Goal: Task Accomplishment & Management: Use online tool/utility

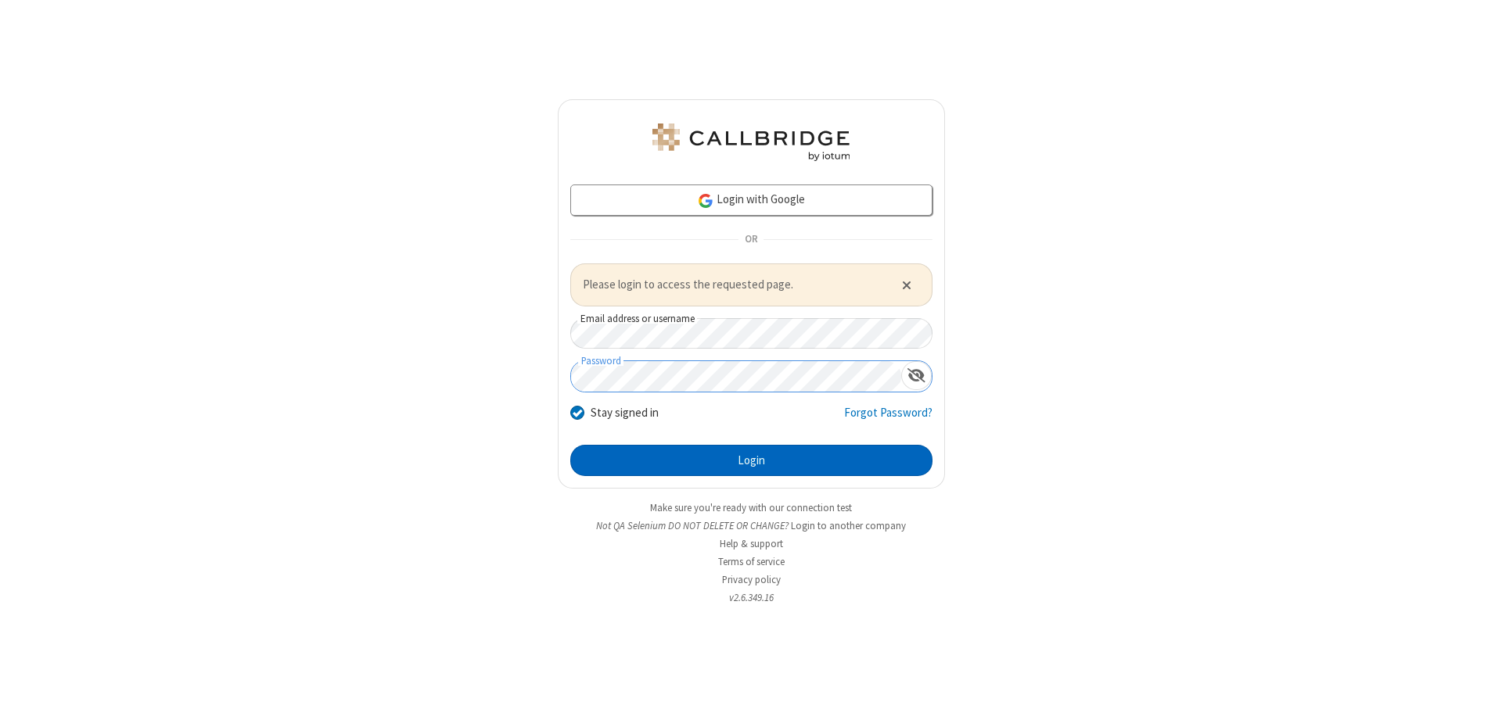
click at [751, 460] on button "Login" at bounding box center [751, 460] width 362 height 31
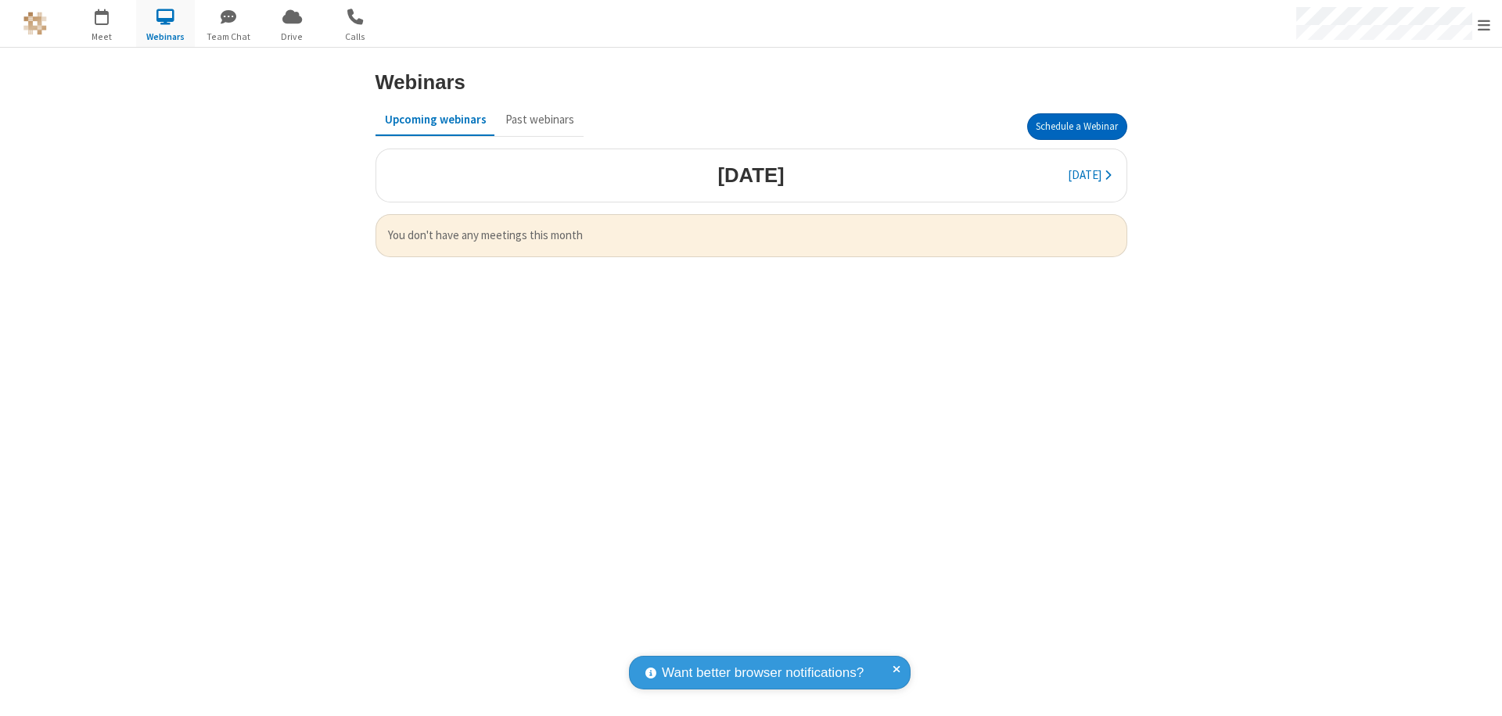
click at [1076, 127] on button "Schedule a Webinar" at bounding box center [1077, 126] width 100 height 27
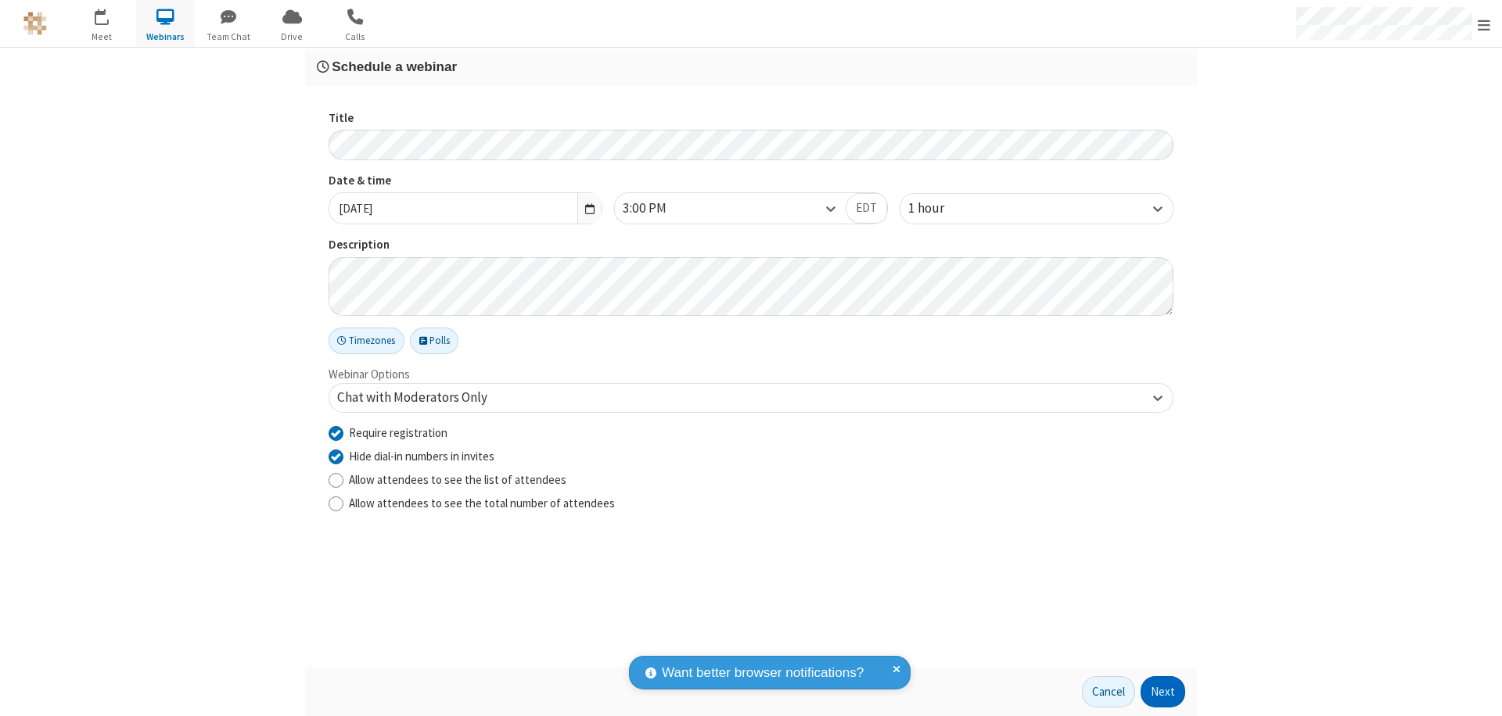
click at [1163, 692] on button "Next" at bounding box center [1162, 692] width 45 height 31
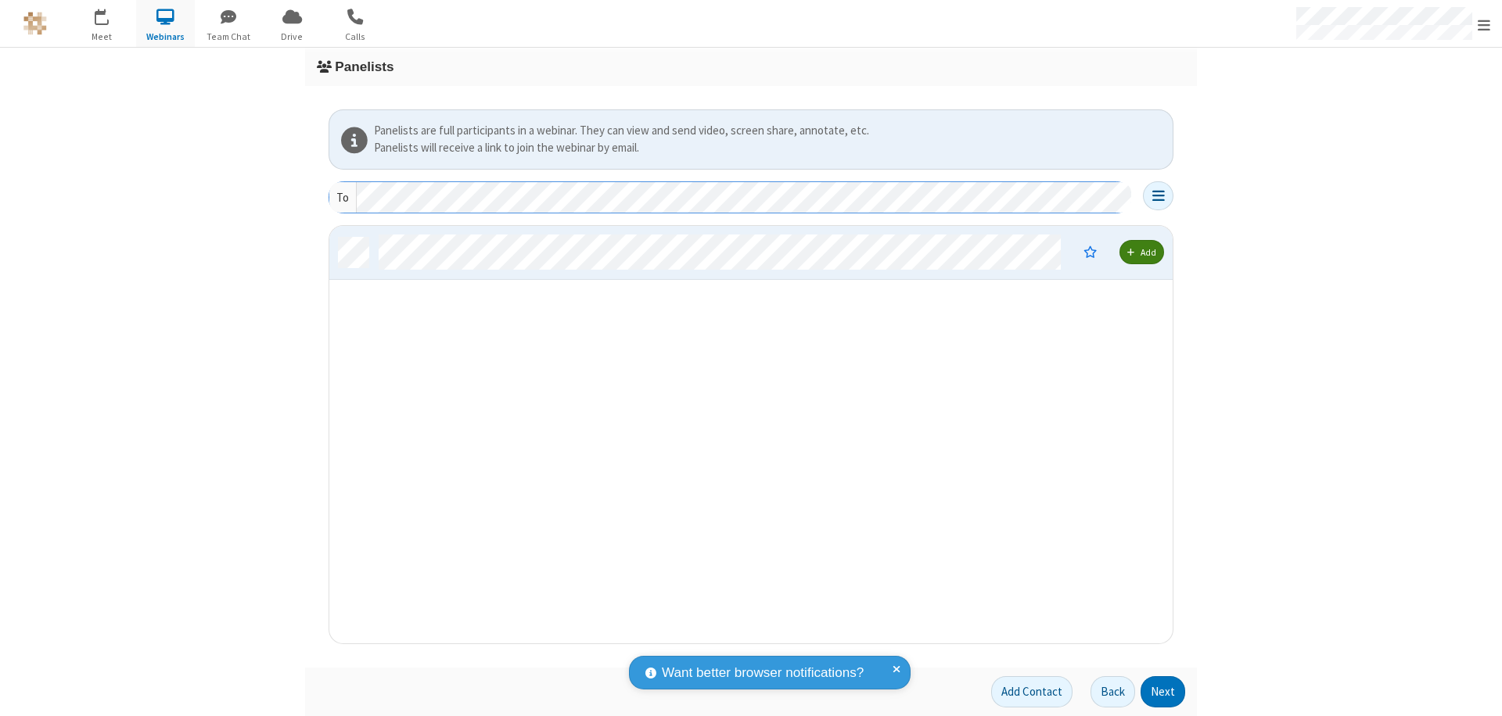
scroll to position [406, 831]
click at [1163, 692] on button "Next" at bounding box center [1162, 692] width 45 height 31
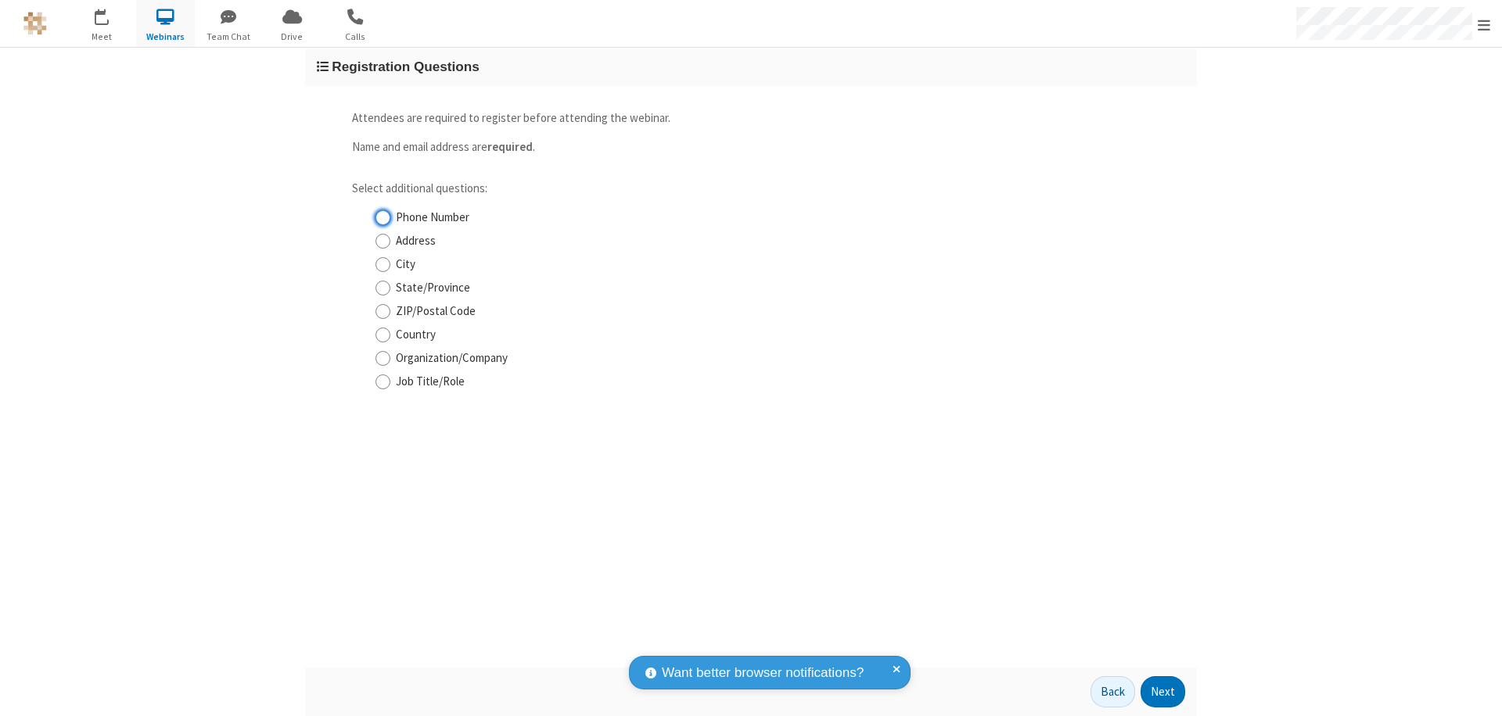
click at [382, 217] on input "Phone Number" at bounding box center [382, 218] width 15 height 16
checkbox input "true"
click at [1163, 692] on button "Next" at bounding box center [1162, 692] width 45 height 31
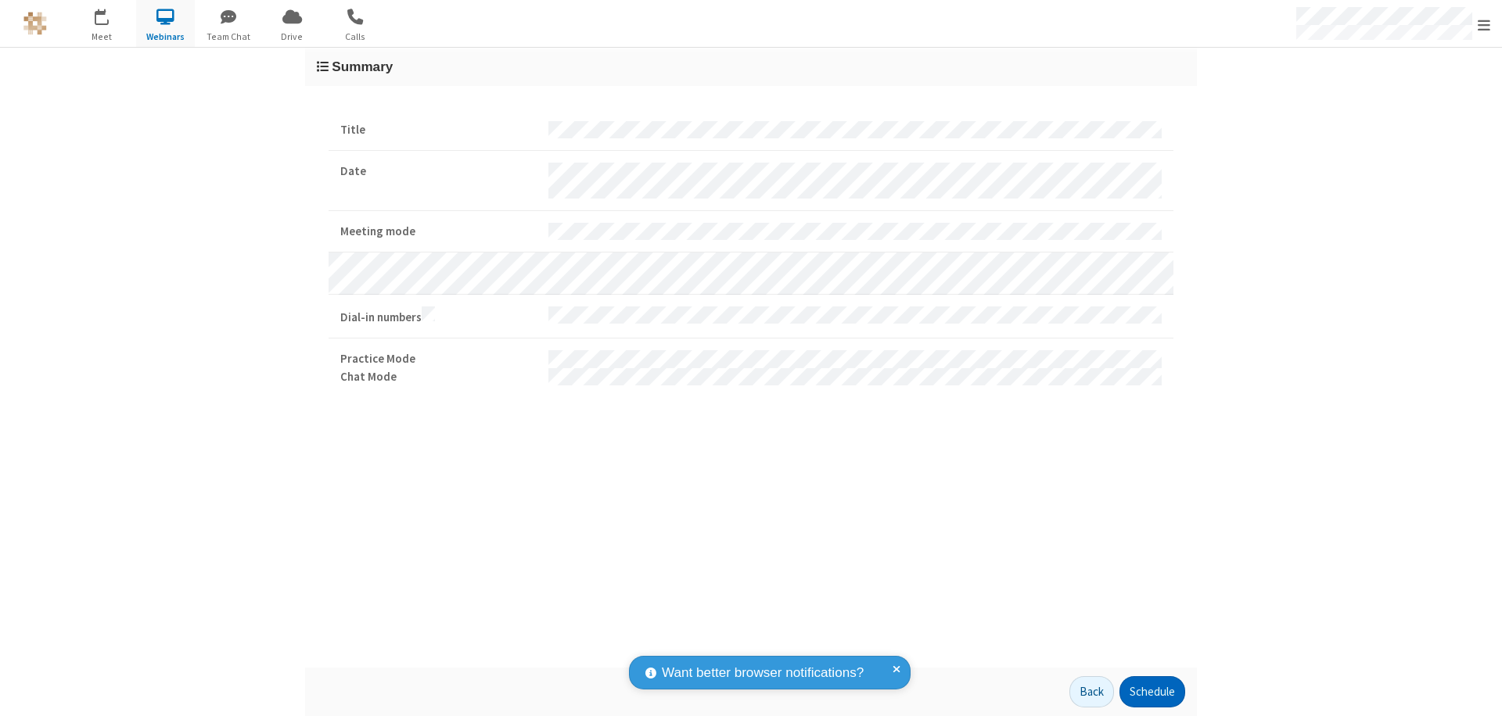
click at [1151, 692] on button "Schedule" at bounding box center [1152, 692] width 66 height 31
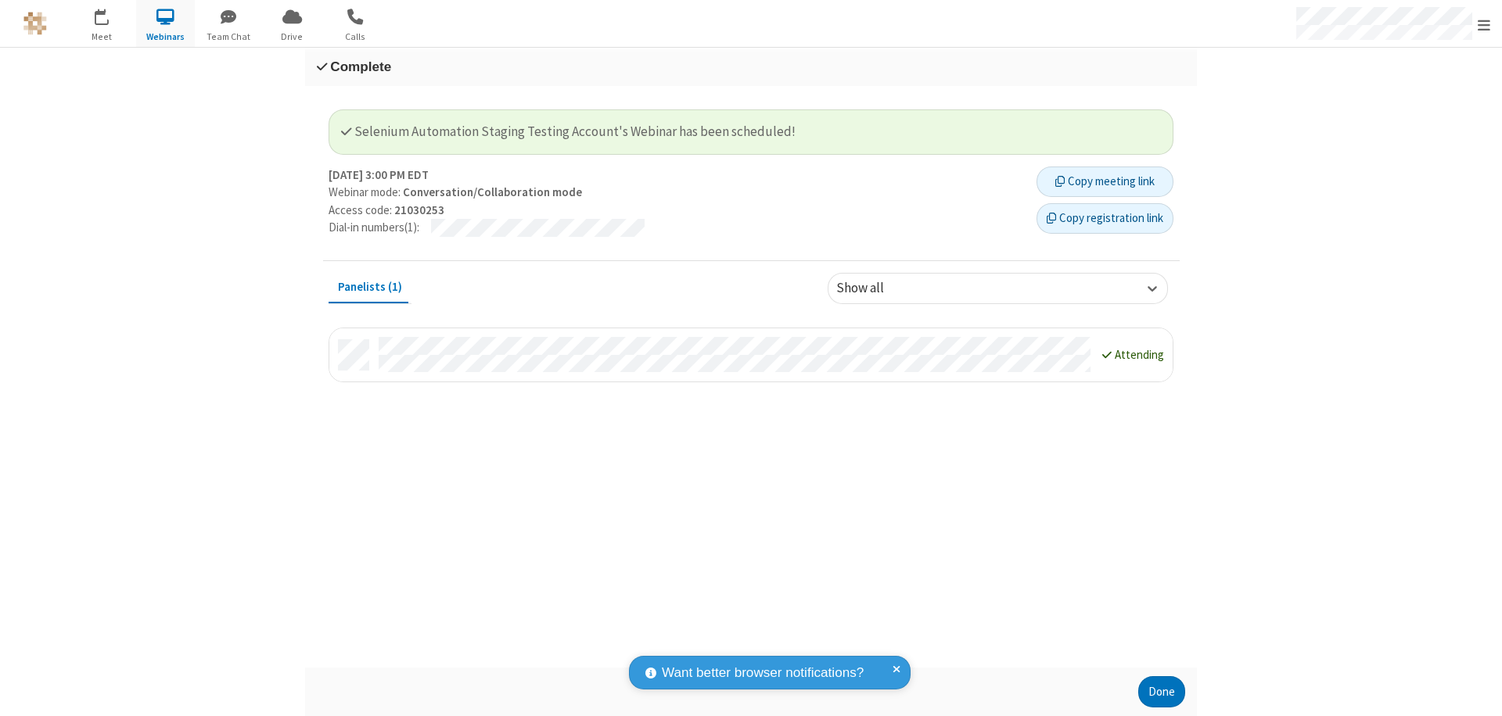
click at [1104, 218] on button "Copy registration link" at bounding box center [1104, 218] width 137 height 31
click at [1161, 692] on button "Done" at bounding box center [1161, 692] width 47 height 31
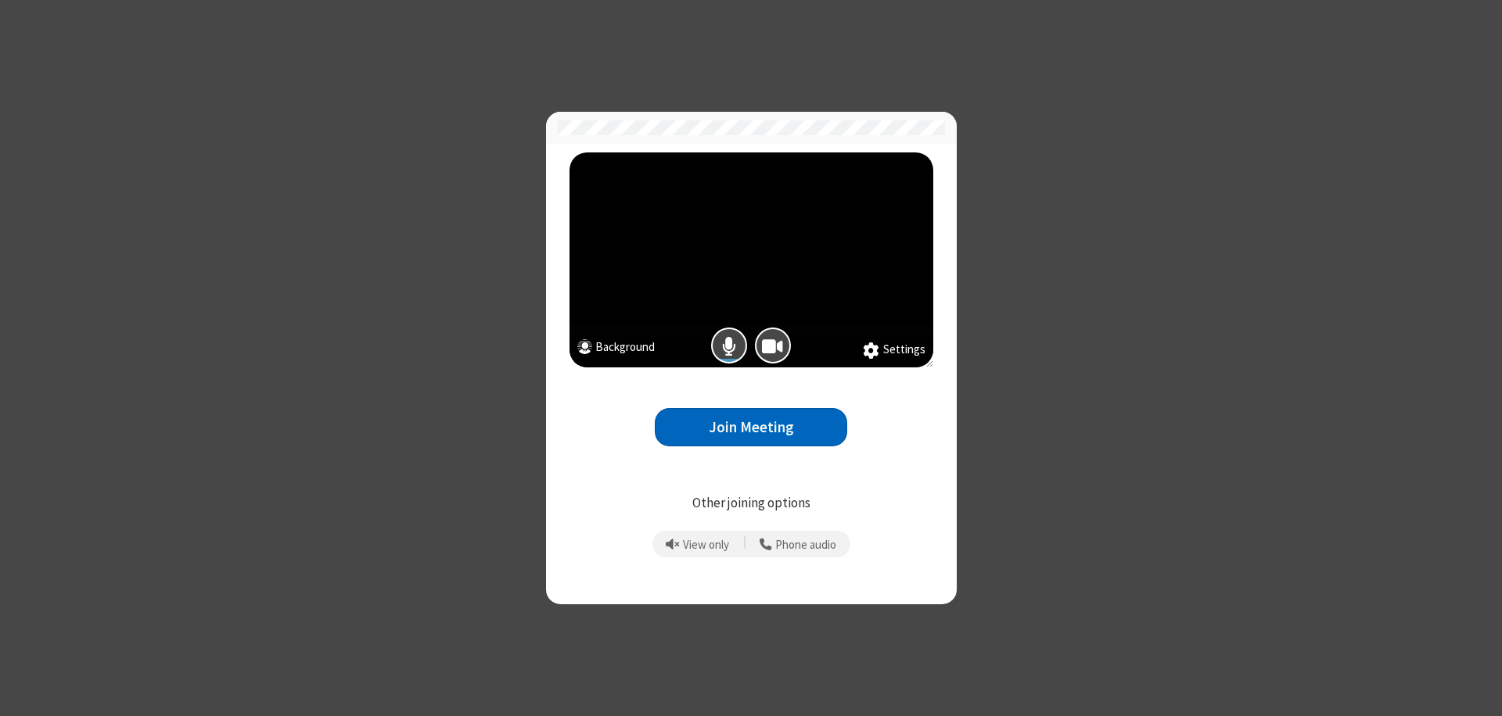
click at [751, 427] on button "Join Meeting" at bounding box center [751, 427] width 192 height 38
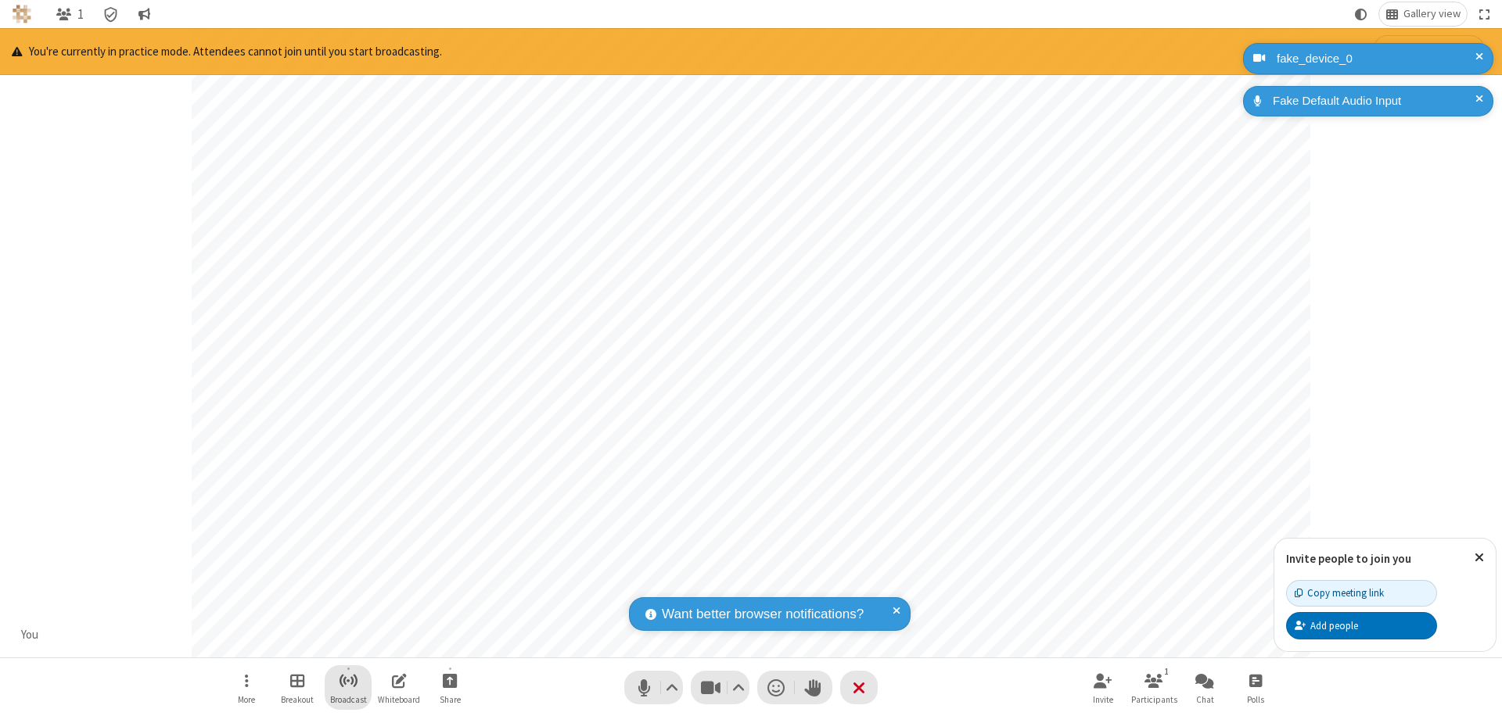
click at [347, 680] on span "Start broadcast" at bounding box center [349, 681] width 20 height 20
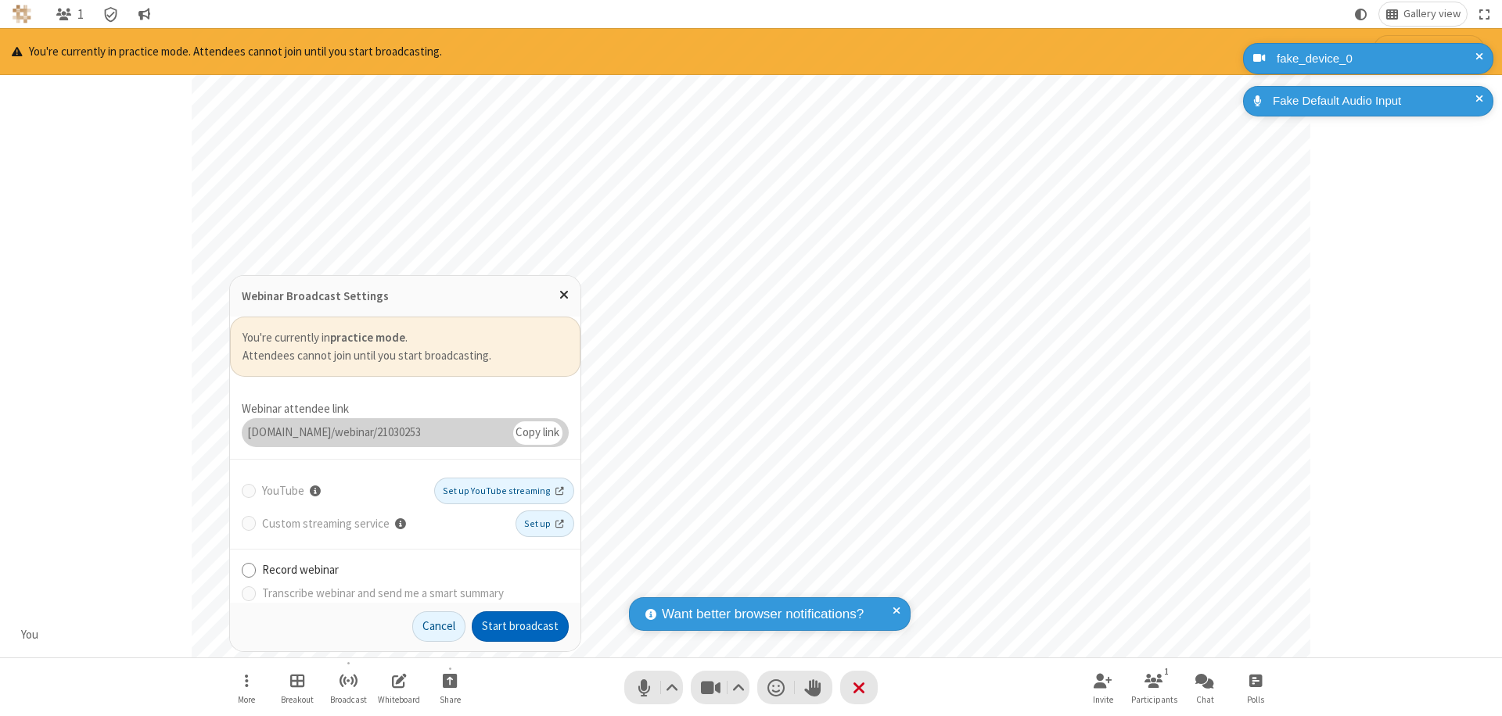
click at [520, 626] on button "Start broadcast" at bounding box center [520, 627] width 97 height 31
